Goal: Navigation & Orientation: Find specific page/section

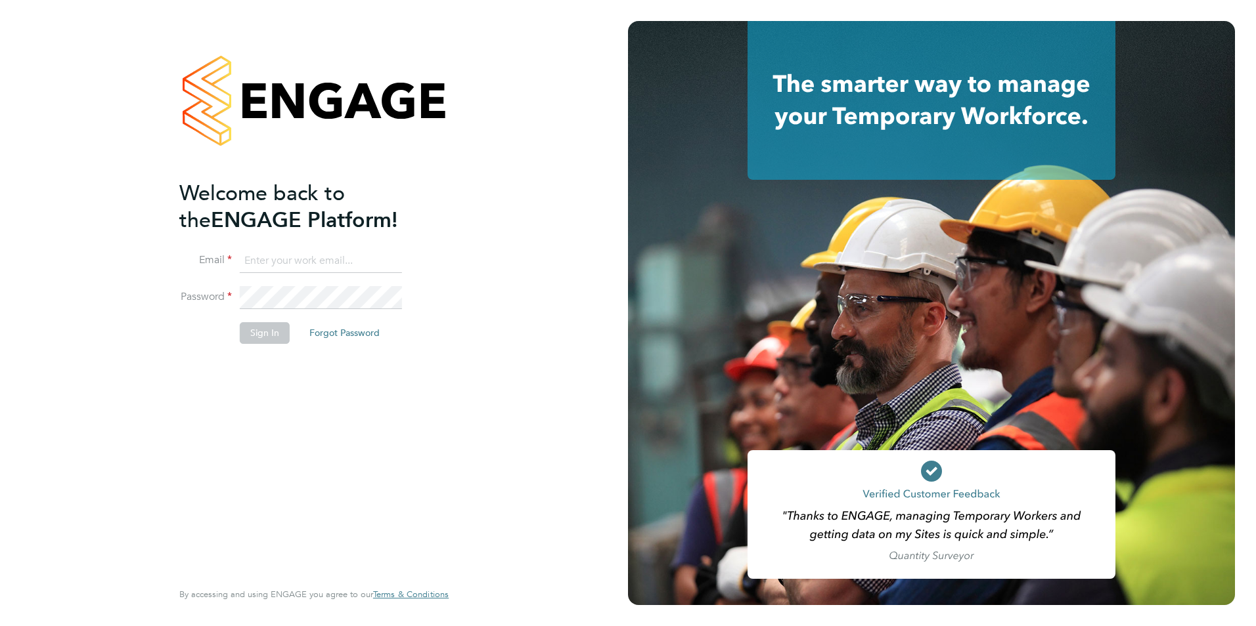
click at [337, 264] on input at bounding box center [321, 262] width 162 height 24
type input "[PERSON_NAME][EMAIL_ADDRESS][PERSON_NAME][DOMAIN_NAME]"
click at [273, 334] on button "Sign In" at bounding box center [265, 332] width 50 height 21
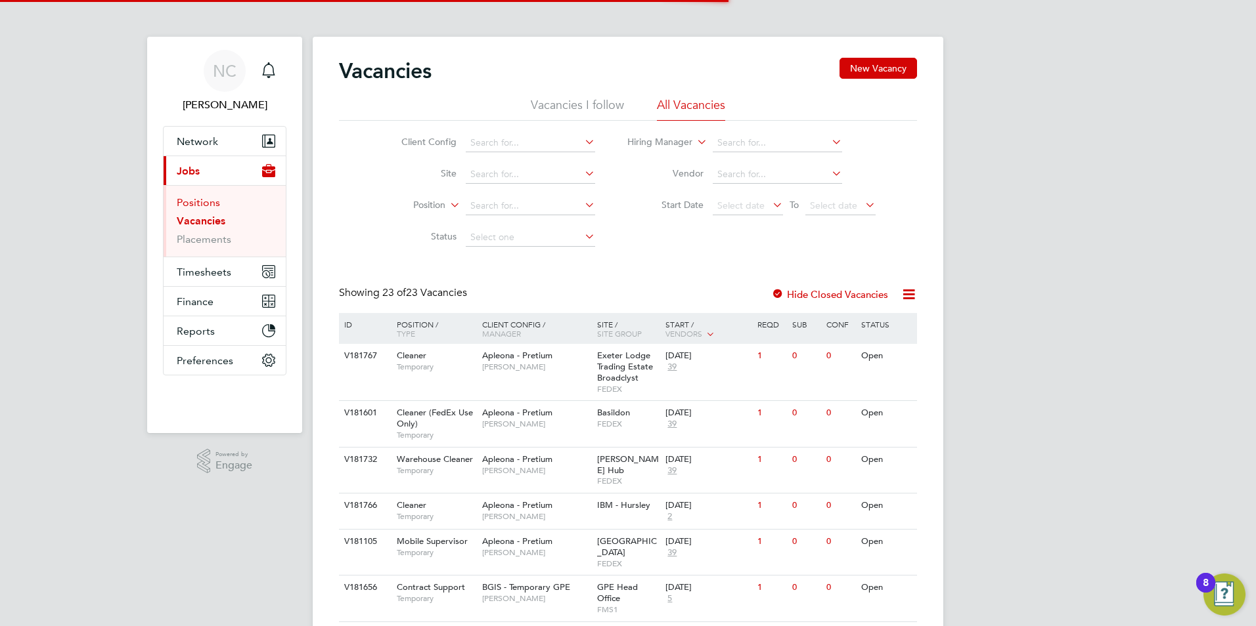
click at [194, 201] on link "Positions" at bounding box center [198, 202] width 43 height 12
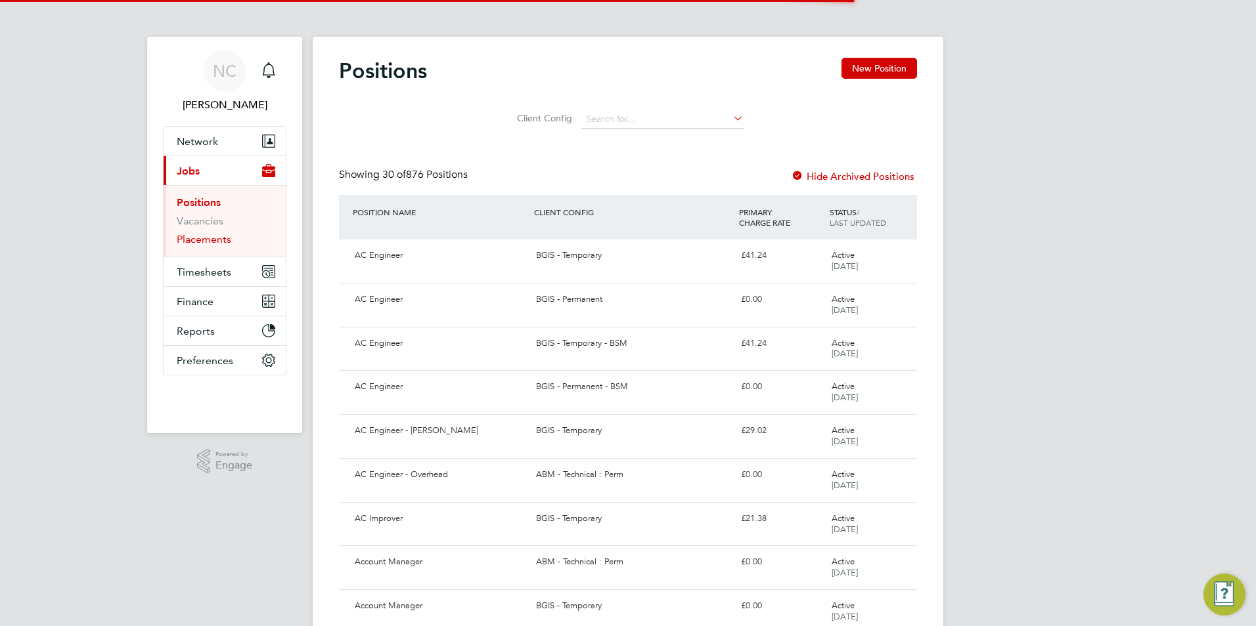
click at [190, 242] on link "Placements" at bounding box center [204, 239] width 55 height 12
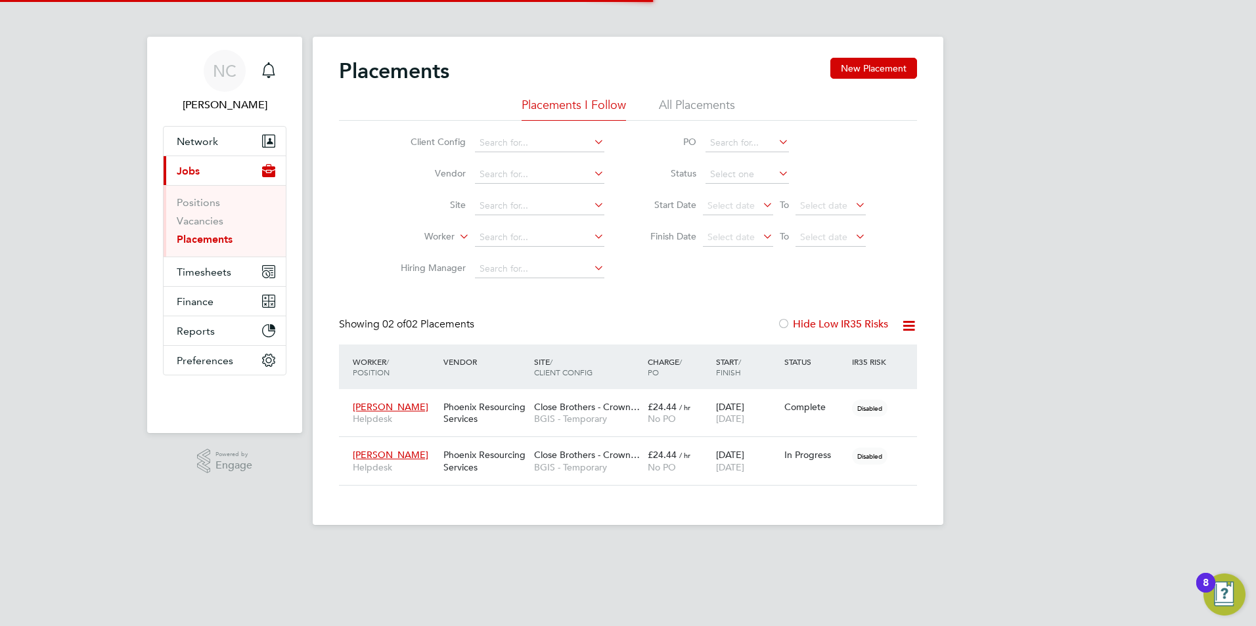
scroll to position [38, 114]
click at [401, 462] on span "Helpdesk" at bounding box center [395, 468] width 84 height 12
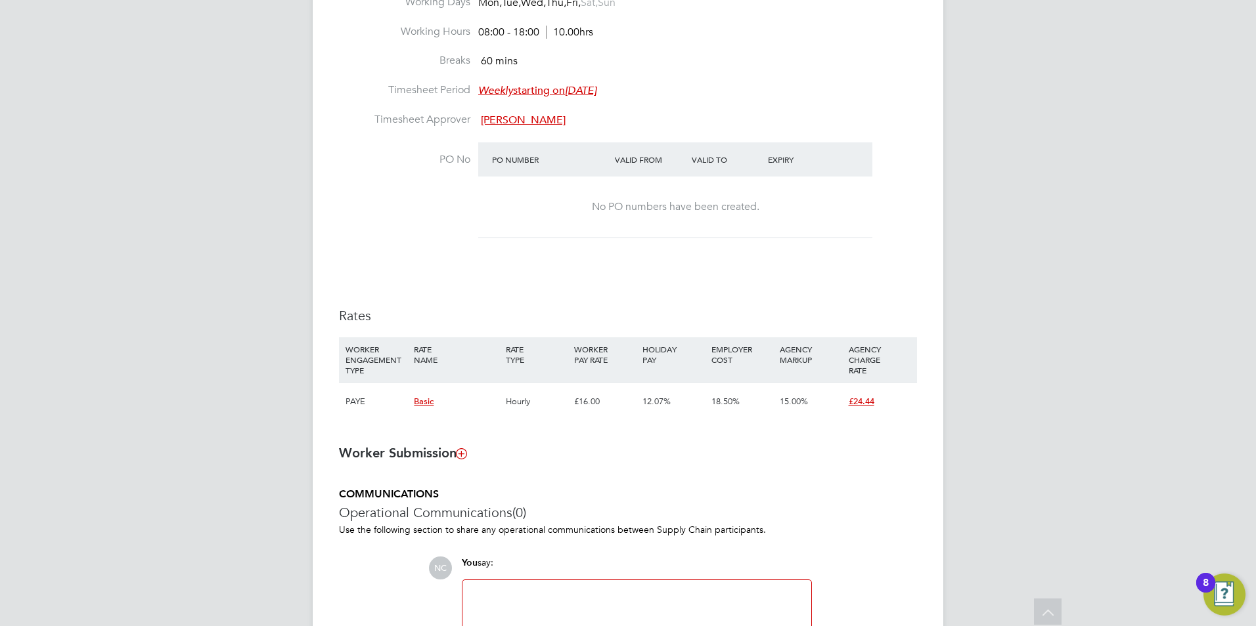
scroll to position [727, 0]
